Goal: Transaction & Acquisition: Download file/media

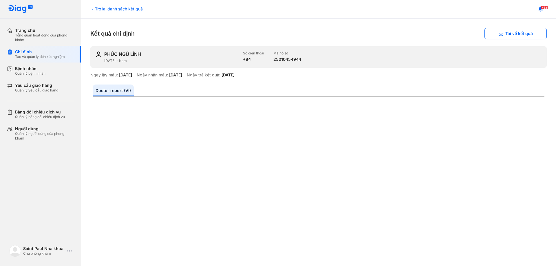
click at [485, 28] on button "Tải về kết quả" at bounding box center [516, 34] width 62 height 12
